Goal: Task Accomplishment & Management: Complete application form

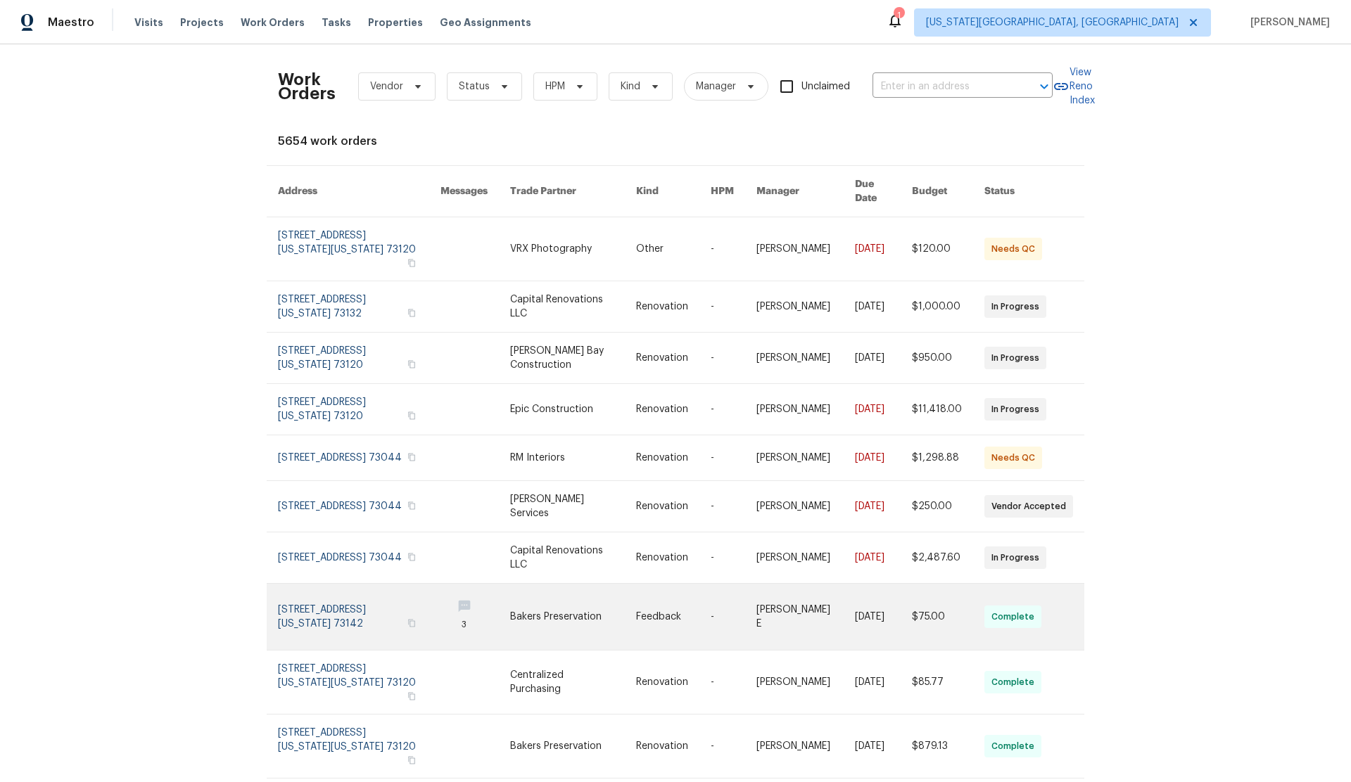
click at [302, 584] on link at bounding box center [359, 617] width 163 height 66
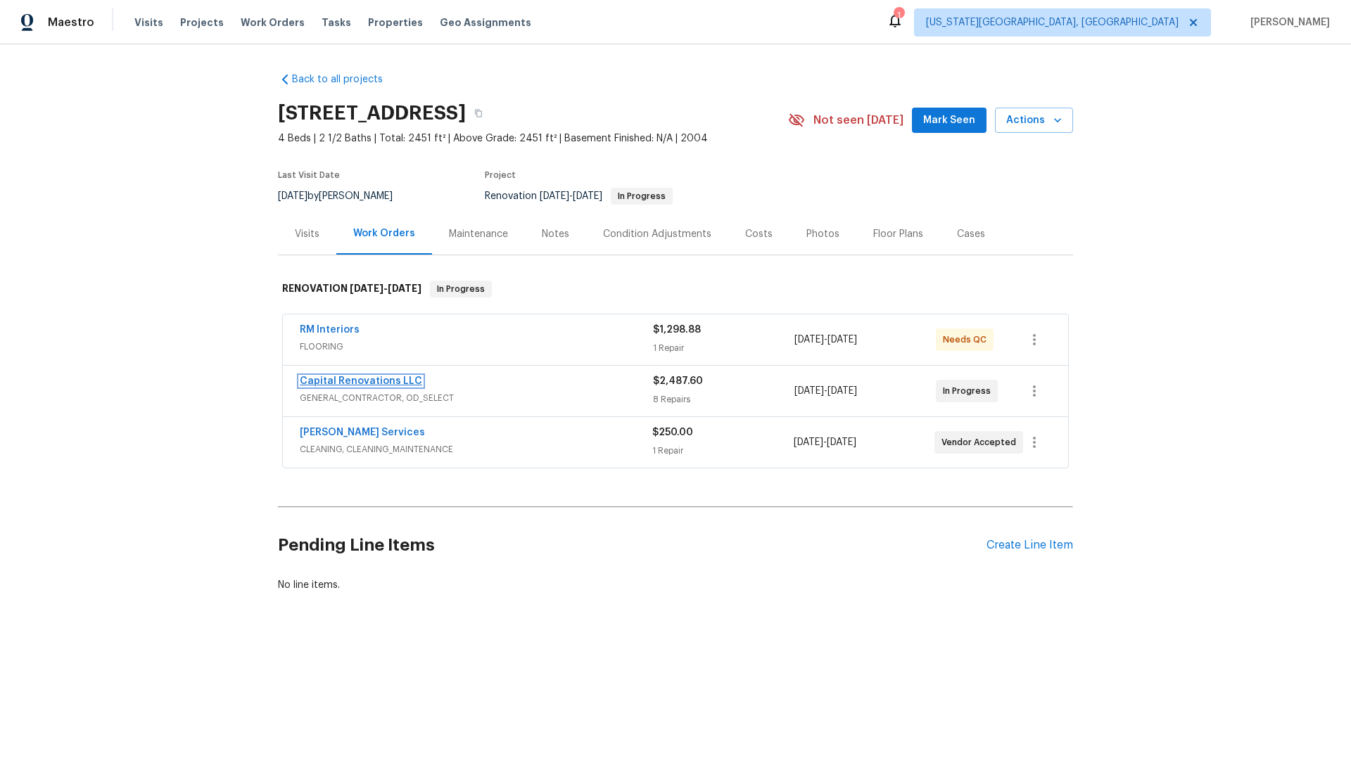
click at [348, 382] on link "Capital Renovations LLC" at bounding box center [361, 381] width 122 height 10
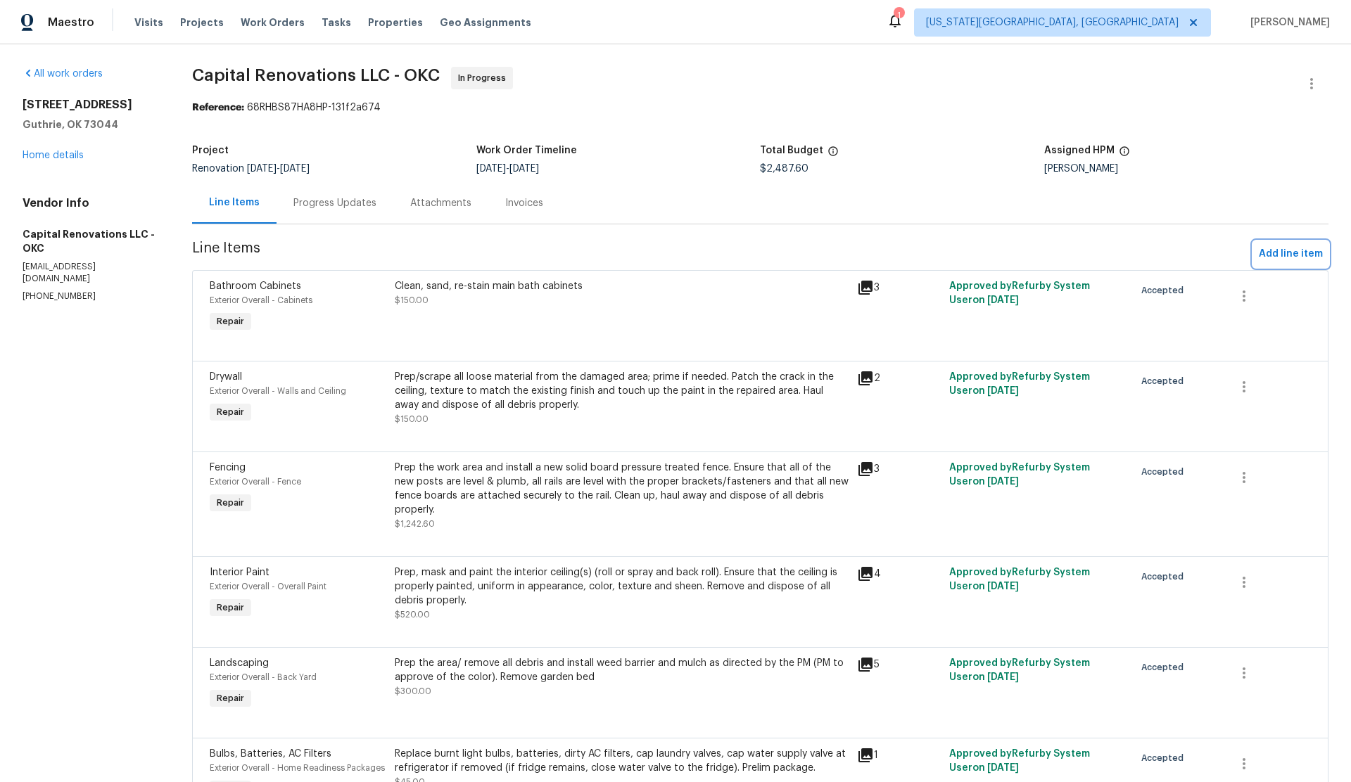
click at [1270, 254] on span "Add line item" at bounding box center [1291, 255] width 64 height 18
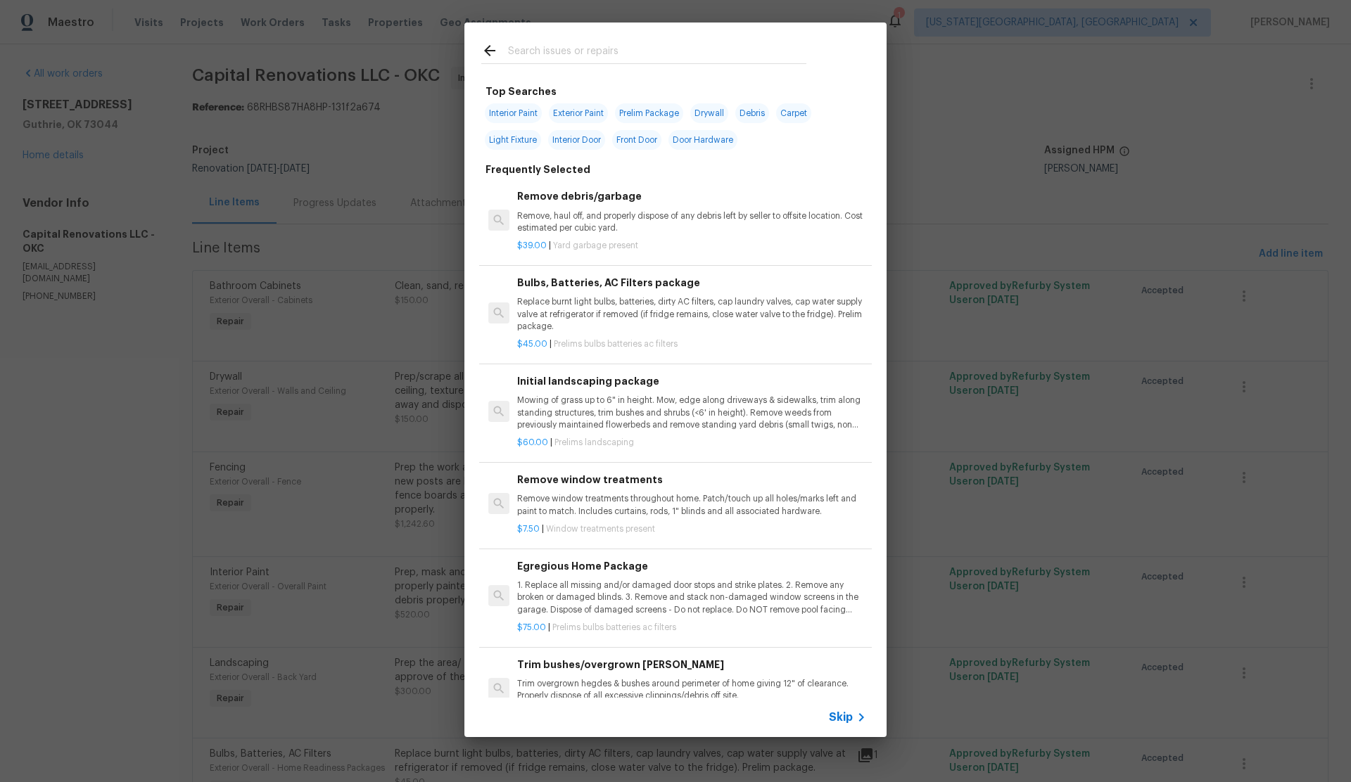
click at [836, 718] on span "Skip" at bounding box center [841, 718] width 24 height 14
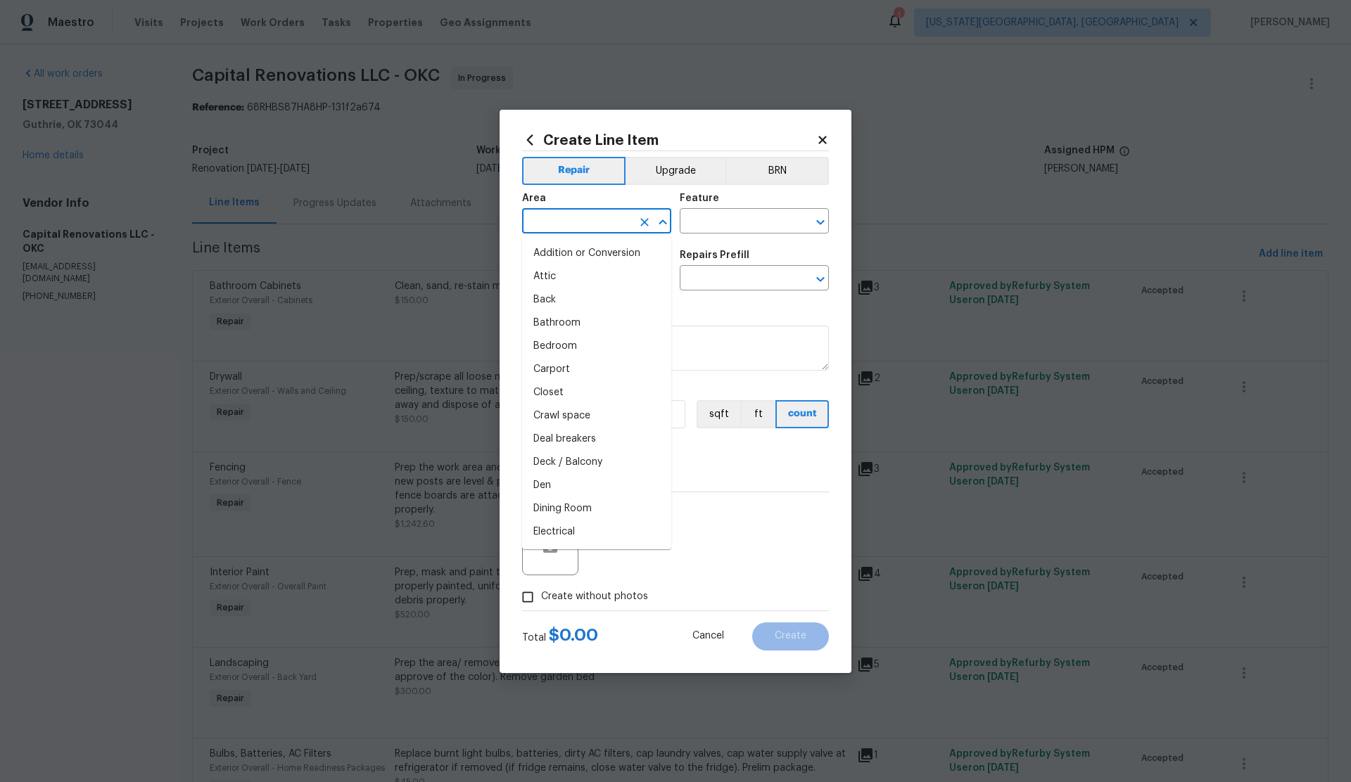
click at [544, 222] on input "text" at bounding box center [577, 223] width 110 height 22
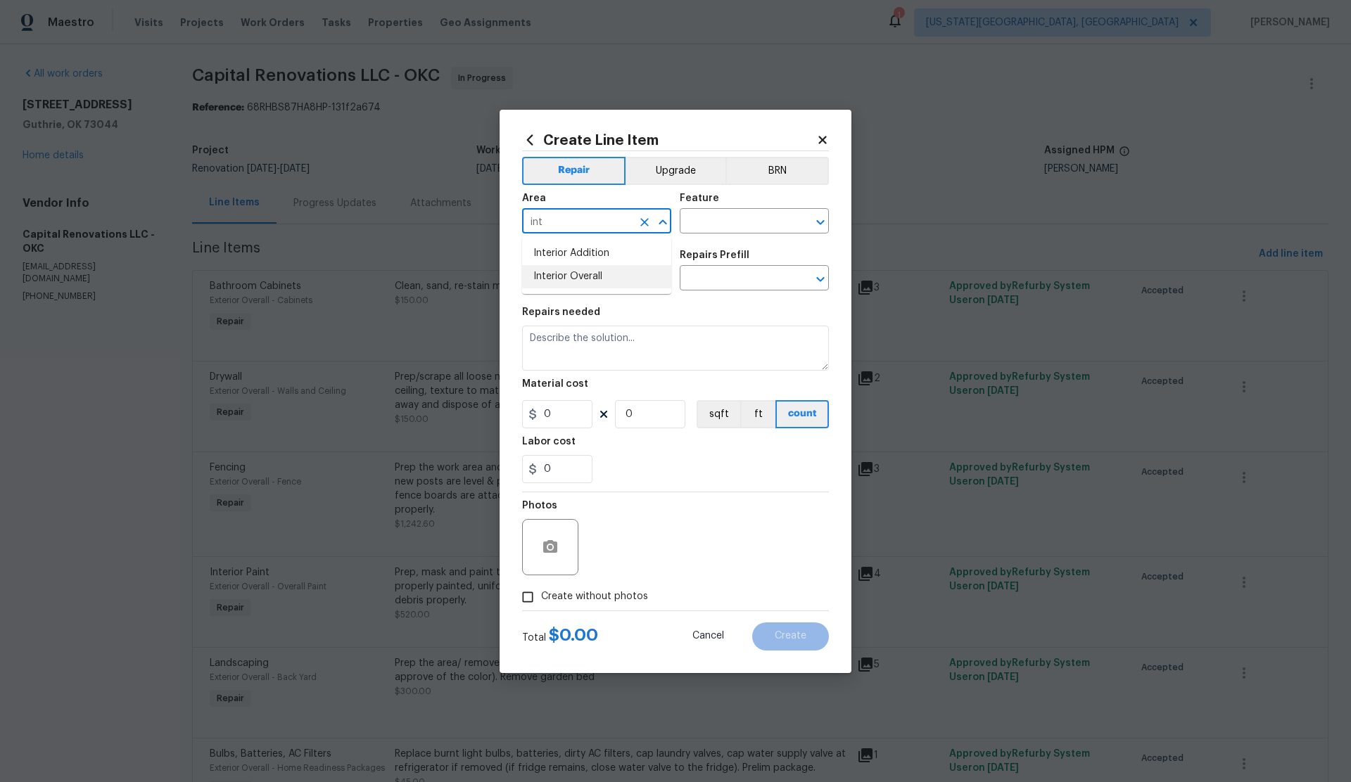
click at [567, 279] on li "Interior Overall" at bounding box center [596, 276] width 149 height 23
type input "Interior Overall"
click at [722, 220] on input "text" at bounding box center [735, 223] width 110 height 22
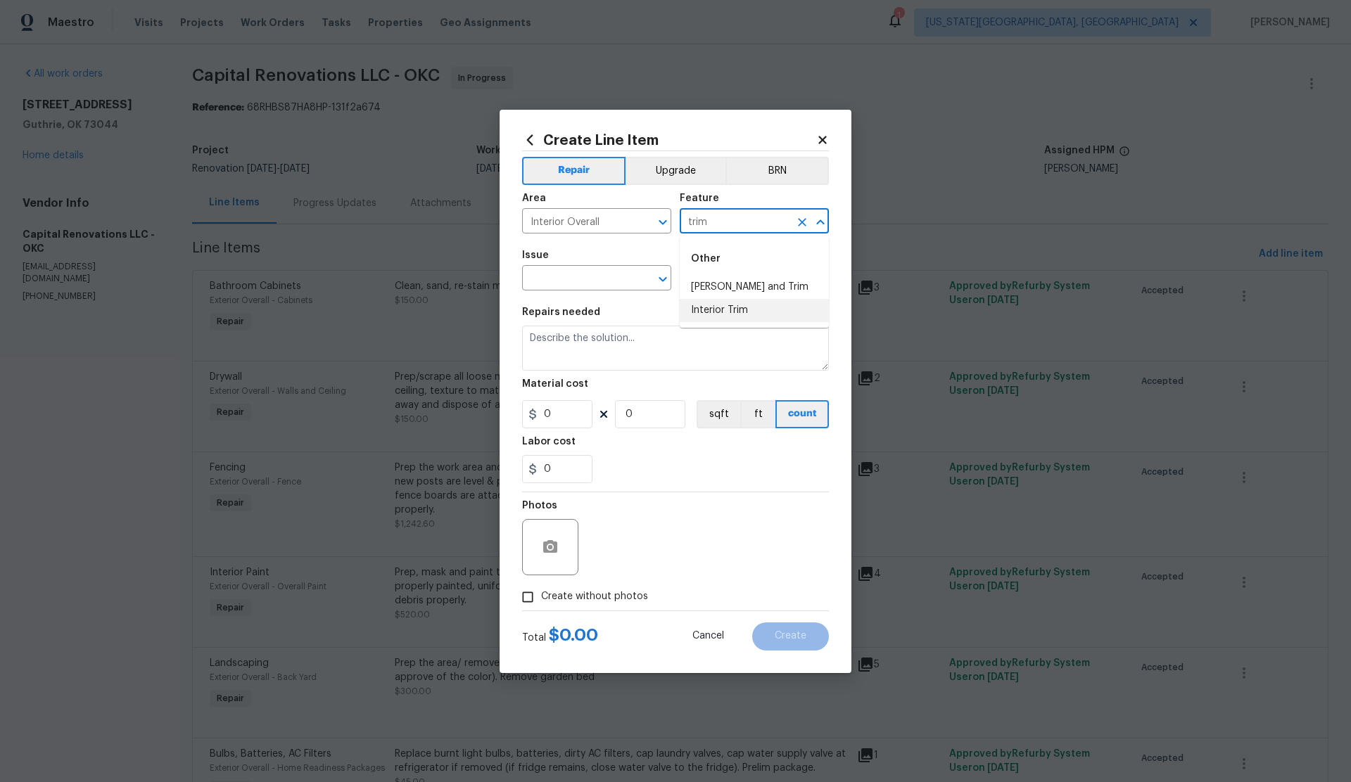
drag, startPoint x: 722, startPoint y: 306, endPoint x: 689, endPoint y: 302, distance: 33.3
click at [718, 306] on li "Interior Trim" at bounding box center [754, 310] width 149 height 23
type input "Interior Trim"
click at [588, 279] on input "text" at bounding box center [577, 280] width 110 height 22
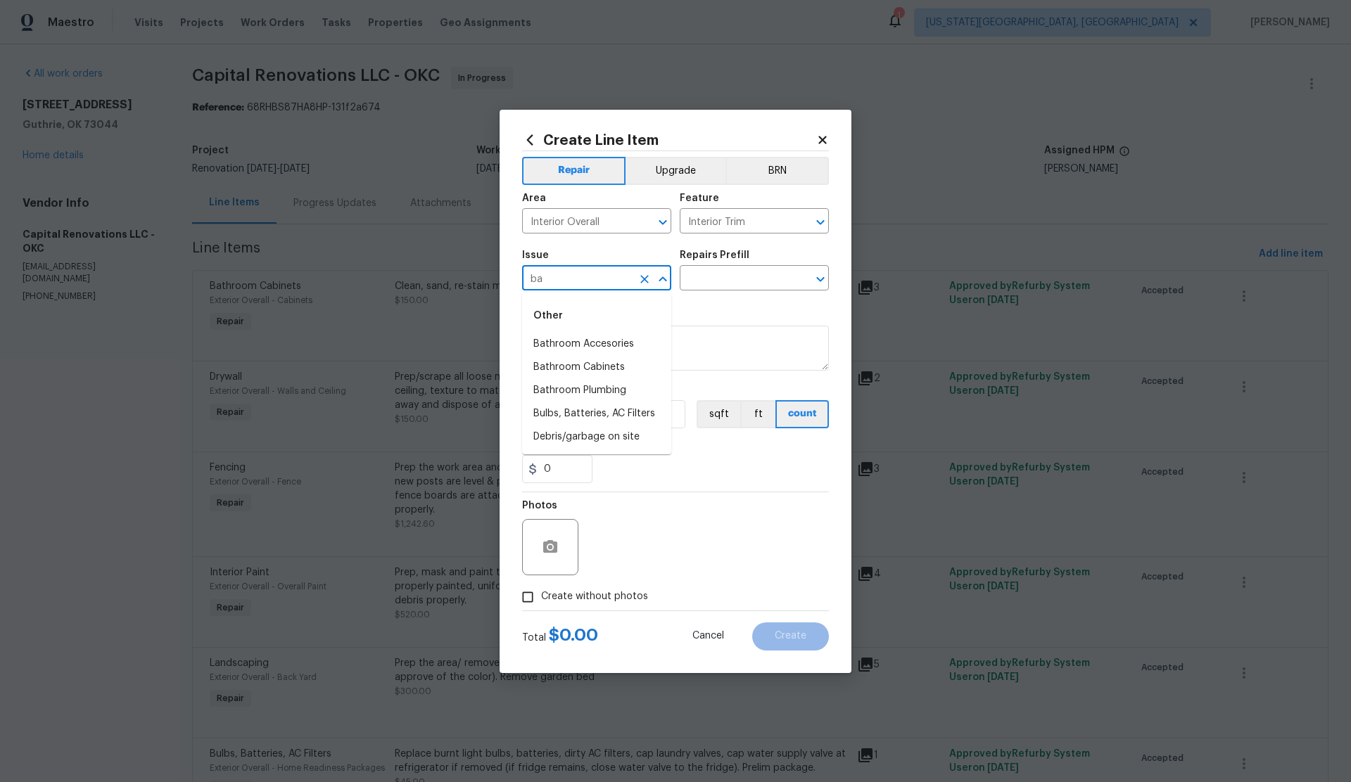
type input "b"
drag, startPoint x: 554, startPoint y: 578, endPoint x: 562, endPoint y: 568, distance: 12.5
click at [554, 577] on li "Interior Trim" at bounding box center [596, 576] width 149 height 23
type input "Interior Trim"
click at [718, 281] on input "text" at bounding box center [735, 280] width 110 height 22
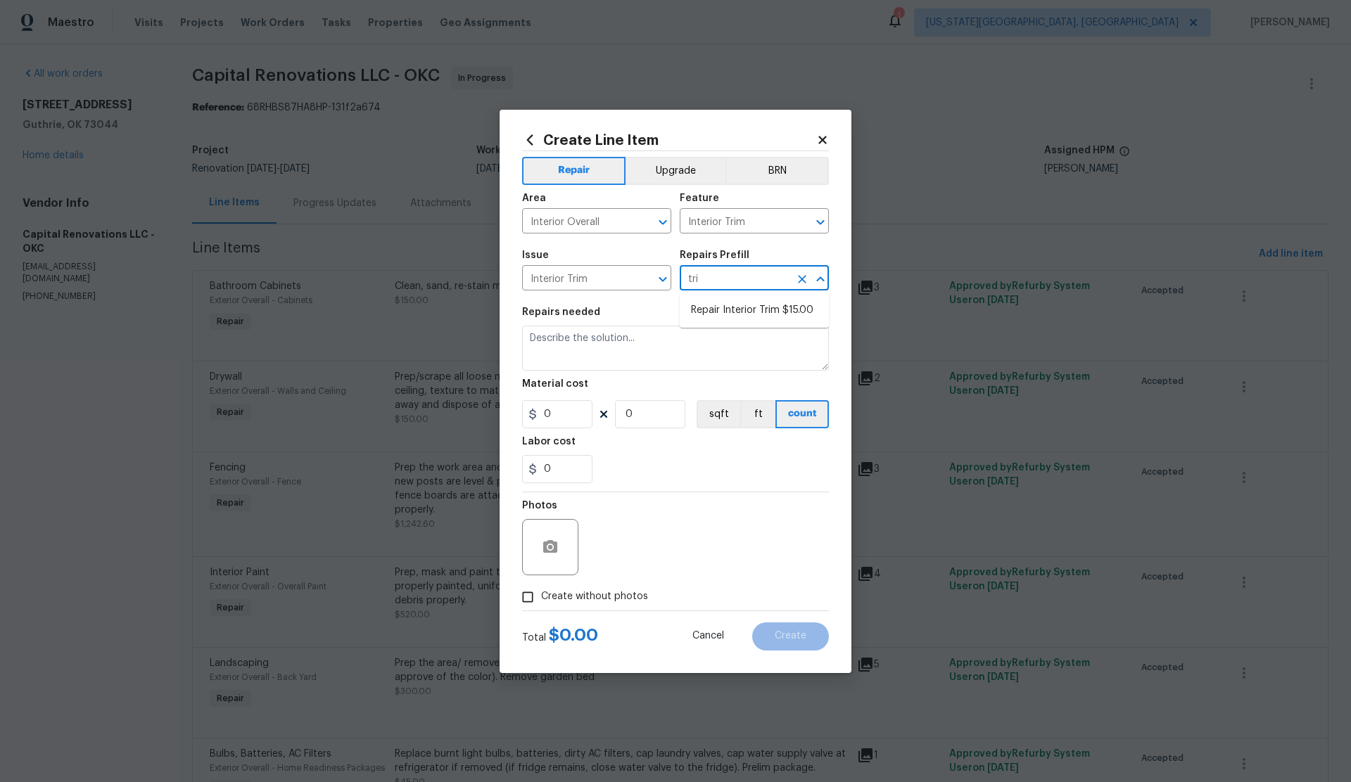
type input "trim"
click at [724, 312] on li "Repair Interior Trim $15.00" at bounding box center [754, 310] width 149 height 23
type input "Repair Interior Trim $15.00"
type textarea "Repair the damaged interior trim. Ensure that the repair matches the finish of …"
type input "15"
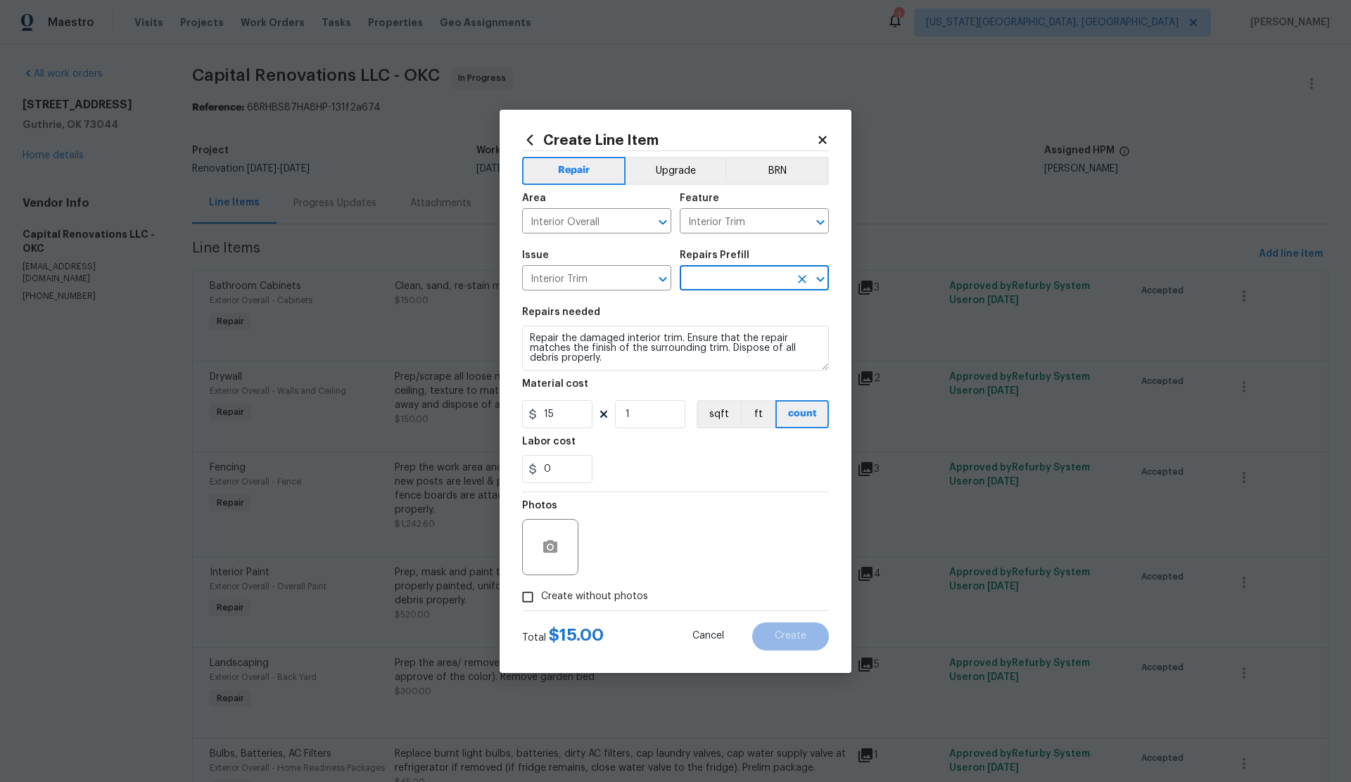
type input "1"
type input "Repair Interior Trim $15.00"
drag, startPoint x: 549, startPoint y: 416, endPoint x: 537, endPoint y: 417, distance: 12.0
click at [537, 417] on div "15" at bounding box center [557, 414] width 70 height 28
type input "50"
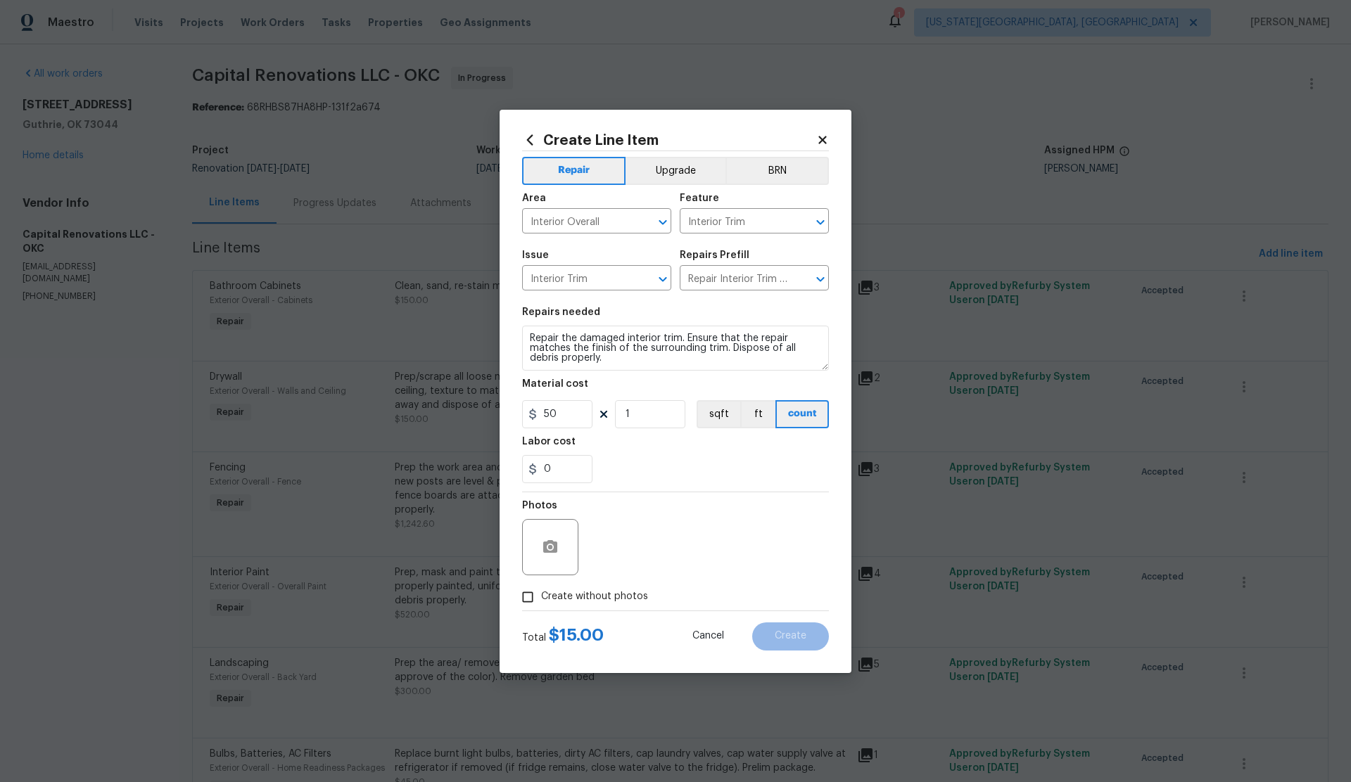
click at [533, 596] on input "Create without photos" at bounding box center [527, 597] width 27 height 27
checkbox input "true"
click at [639, 551] on textarea at bounding box center [709, 547] width 239 height 56
type textarea "."
click at [800, 640] on span "Create" at bounding box center [791, 636] width 32 height 11
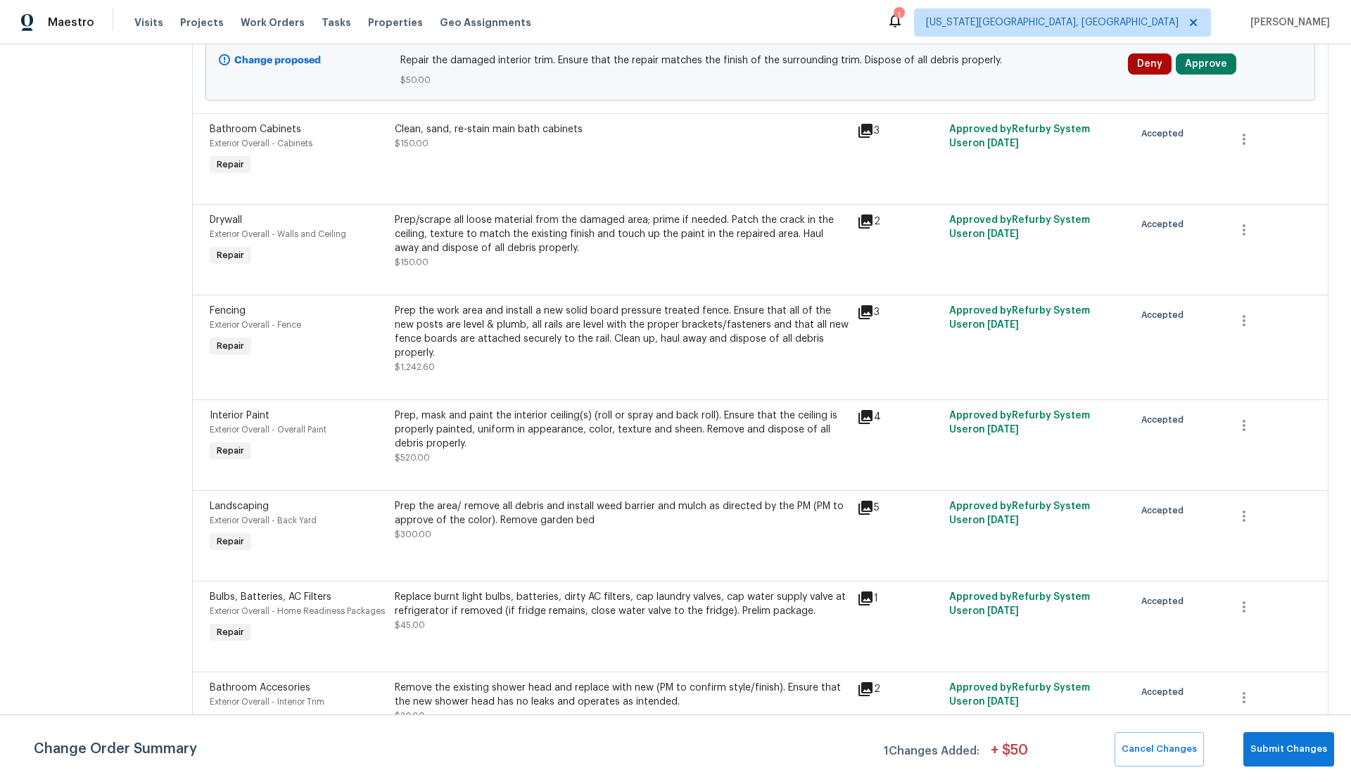
scroll to position [284, 0]
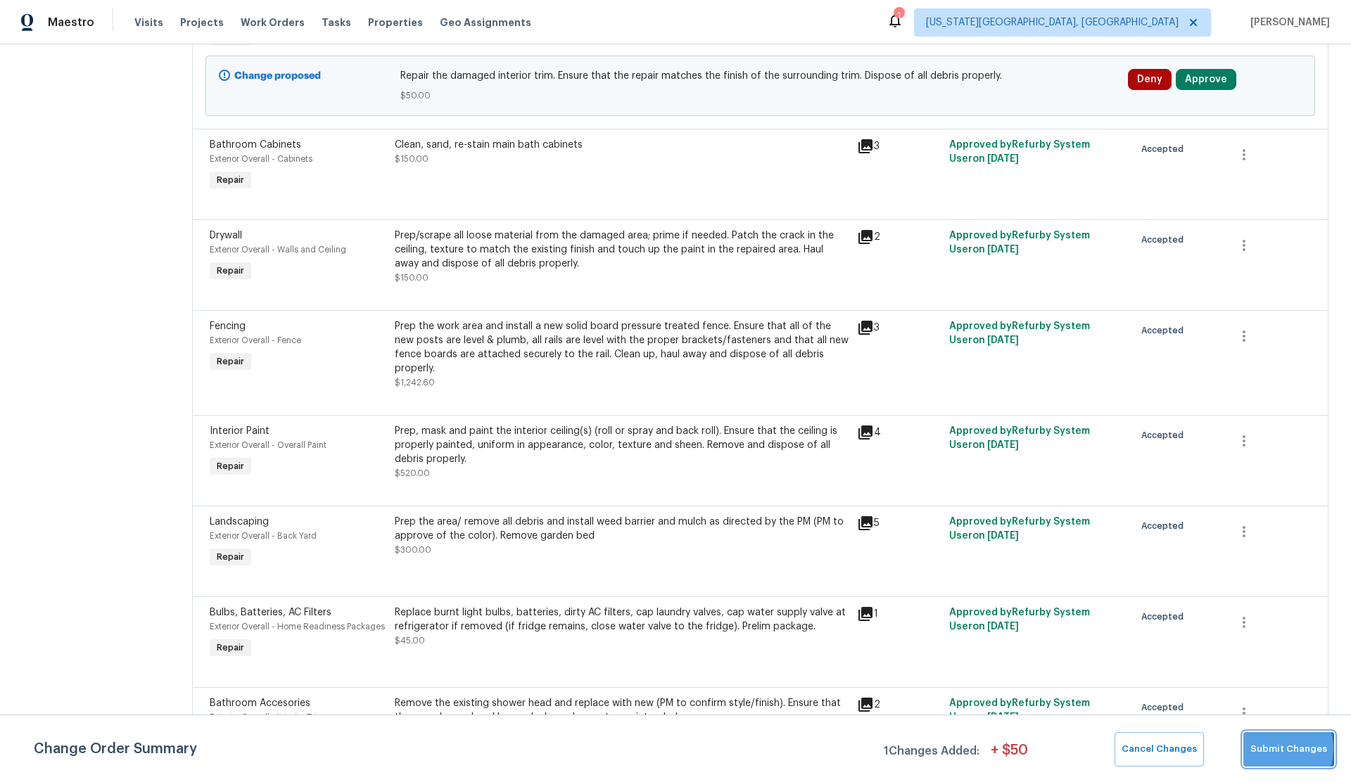
click at [1273, 749] on span "Submit Changes" at bounding box center [1288, 749] width 77 height 16
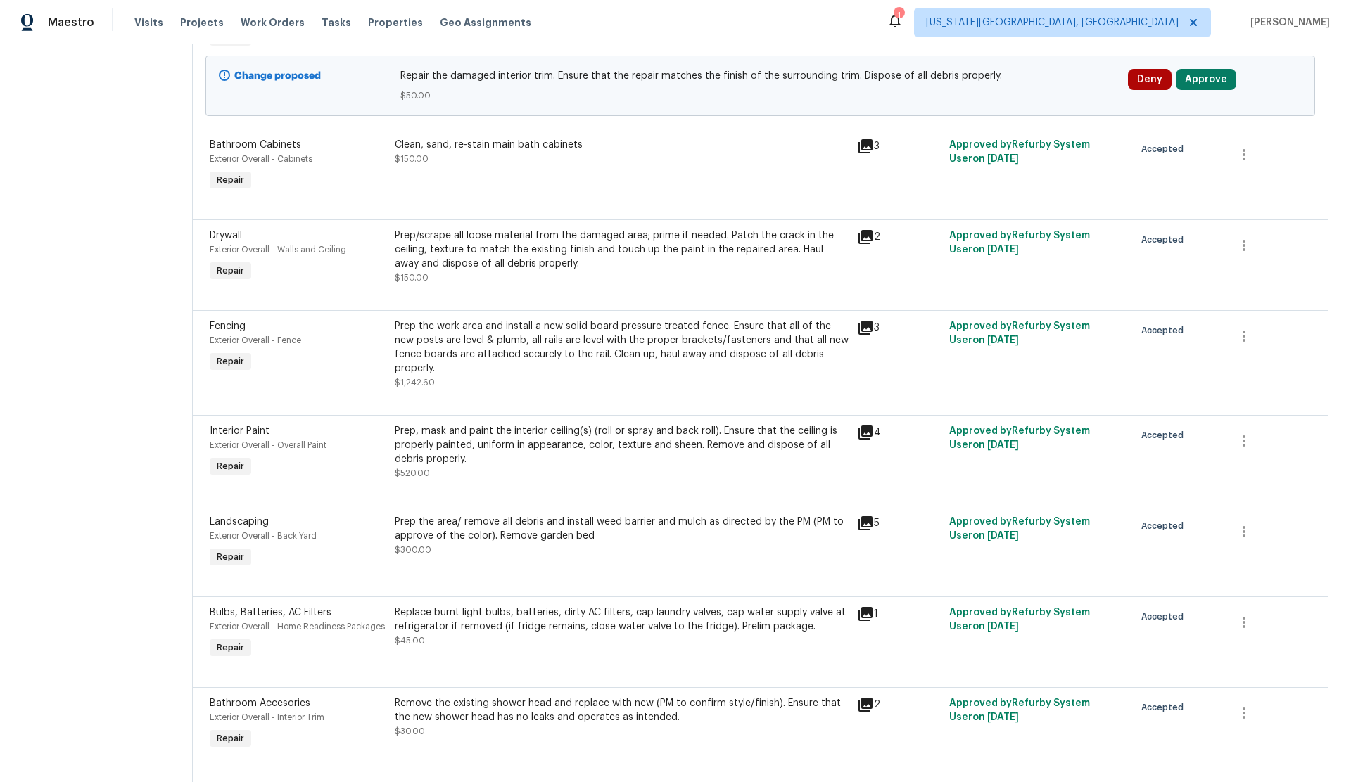
scroll to position [0, 0]
